Goal: Transaction & Acquisition: Purchase product/service

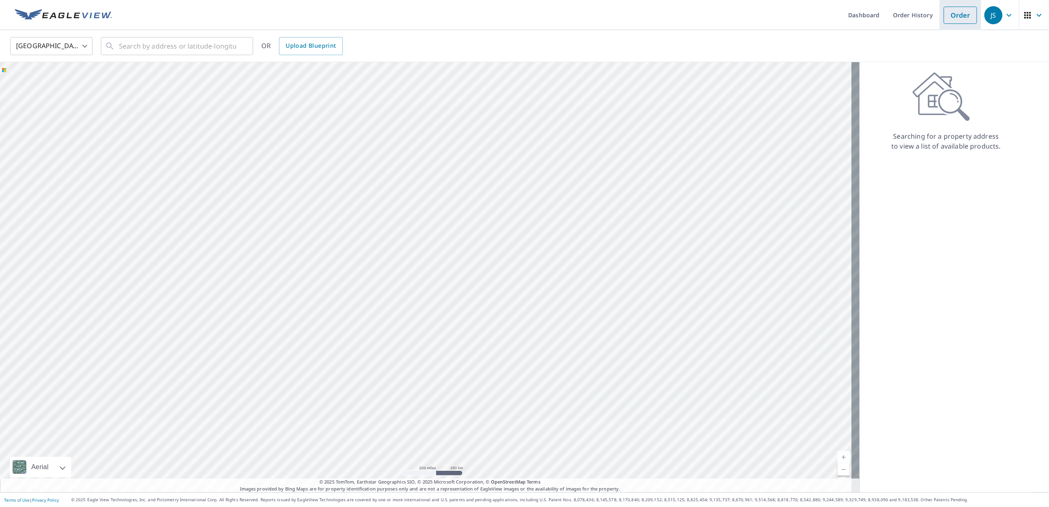
click at [956, 12] on link "Order" at bounding box center [960, 15] width 33 height 17
click at [955, 19] on link "Order" at bounding box center [960, 15] width 33 height 17
click at [164, 41] on input "text" at bounding box center [177, 46] width 117 height 23
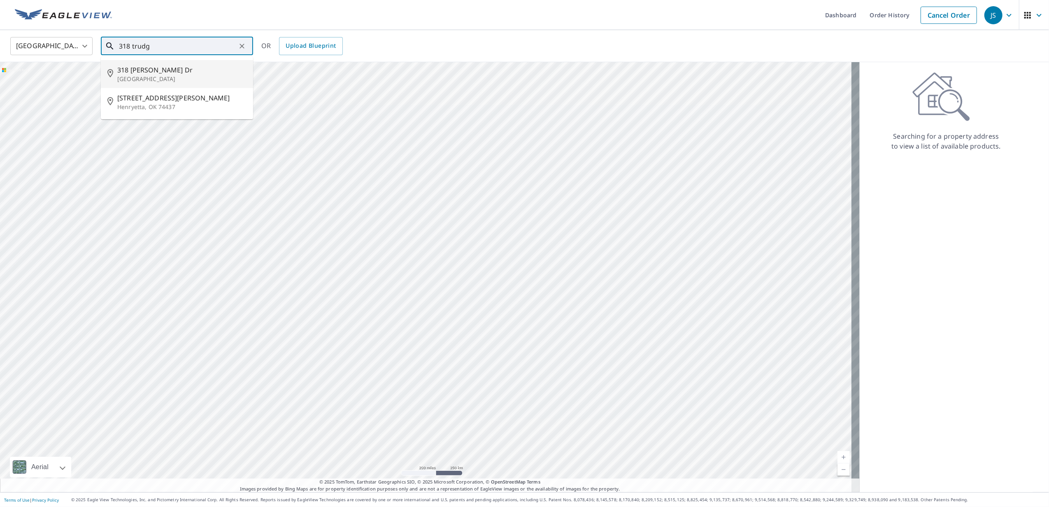
click at [159, 70] on span "318 [PERSON_NAME] Dr" at bounding box center [181, 70] width 129 height 10
type input "[STREET_ADDRESS][PERSON_NAME]"
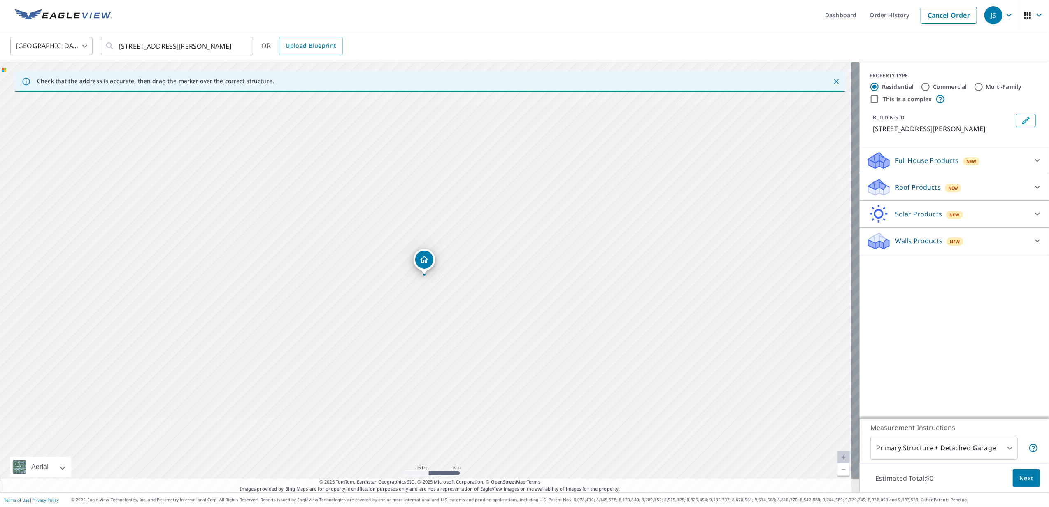
drag, startPoint x: 387, startPoint y: 245, endPoint x: 420, endPoint y: 301, distance: 64.7
click at [420, 301] on div "[STREET_ADDRESS][PERSON_NAME]" at bounding box center [430, 277] width 860 height 430
click at [1005, 197] on div "Roof Products New" at bounding box center [946, 187] width 161 height 19
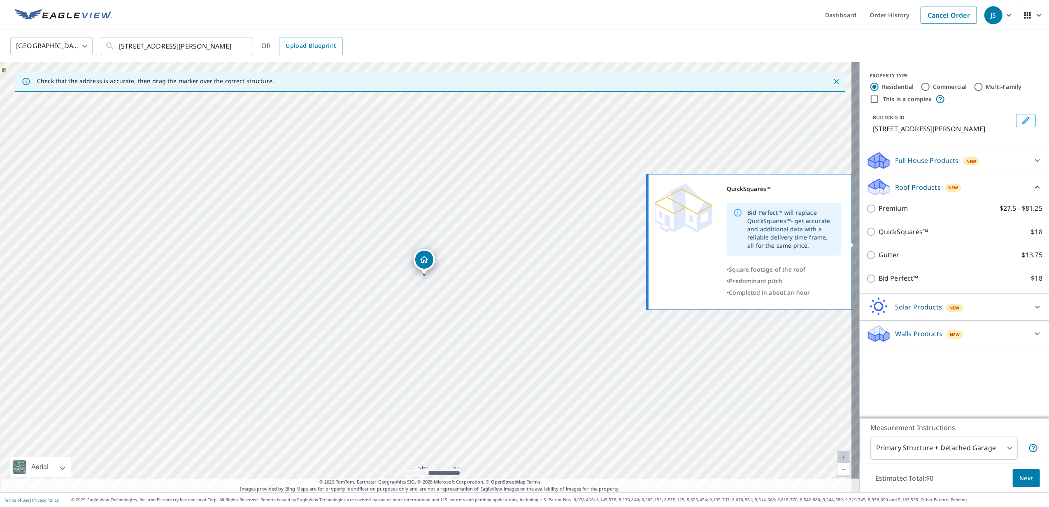
click at [866, 237] on input "QuickSquares™ $18" at bounding box center [872, 232] width 12 height 10
checkbox input "true"
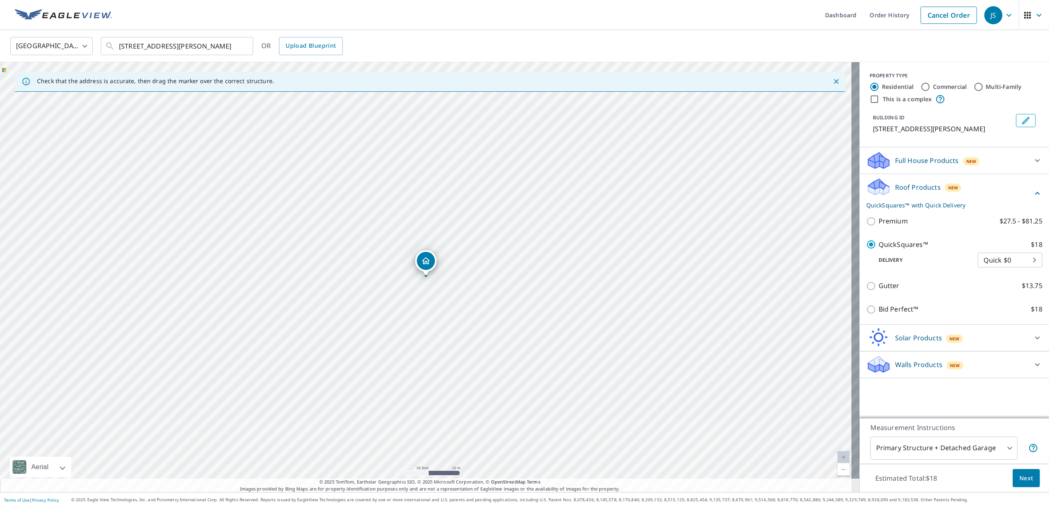
click at [1020, 477] on span "Next" at bounding box center [1027, 478] width 14 height 10
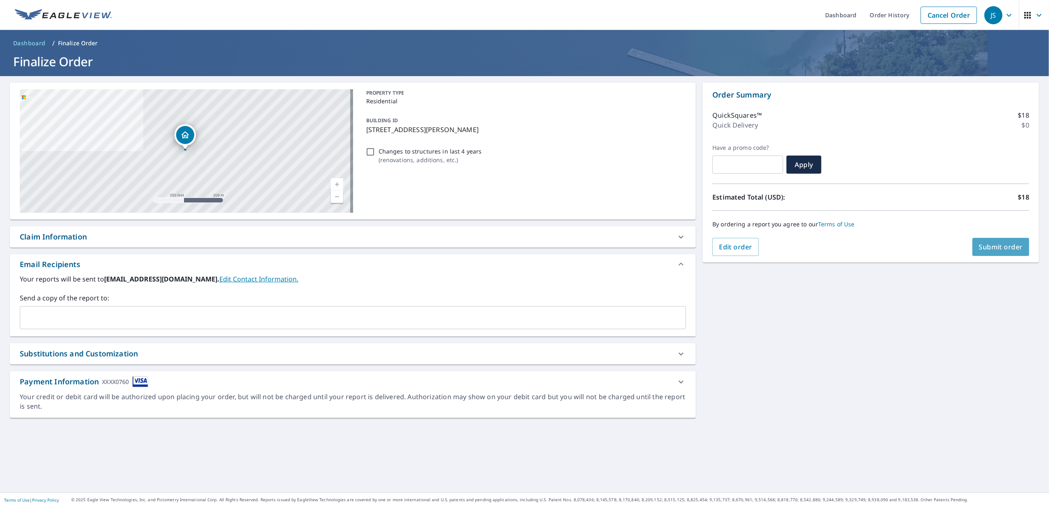
click at [981, 249] on span "Submit order" at bounding box center [1001, 246] width 44 height 9
